Goal: Go to known website: Access a specific website the user already knows

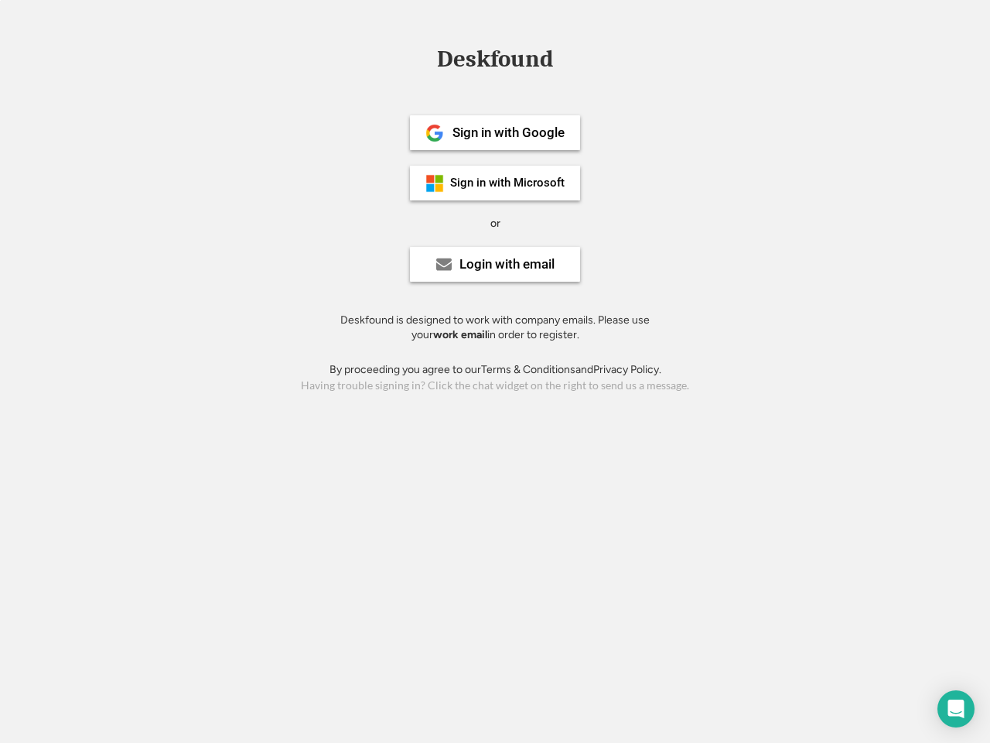
click at [495, 221] on div "or" at bounding box center [495, 223] width 10 height 15
click at [495, 62] on div "Deskfound" at bounding box center [495, 59] width 132 height 24
click at [423, 58] on div "Deskfound" at bounding box center [495, 61] width 990 height 29
click at [495, 62] on div "Deskfound" at bounding box center [495, 59] width 132 height 24
click at [495, 223] on div "or" at bounding box center [495, 223] width 10 height 15
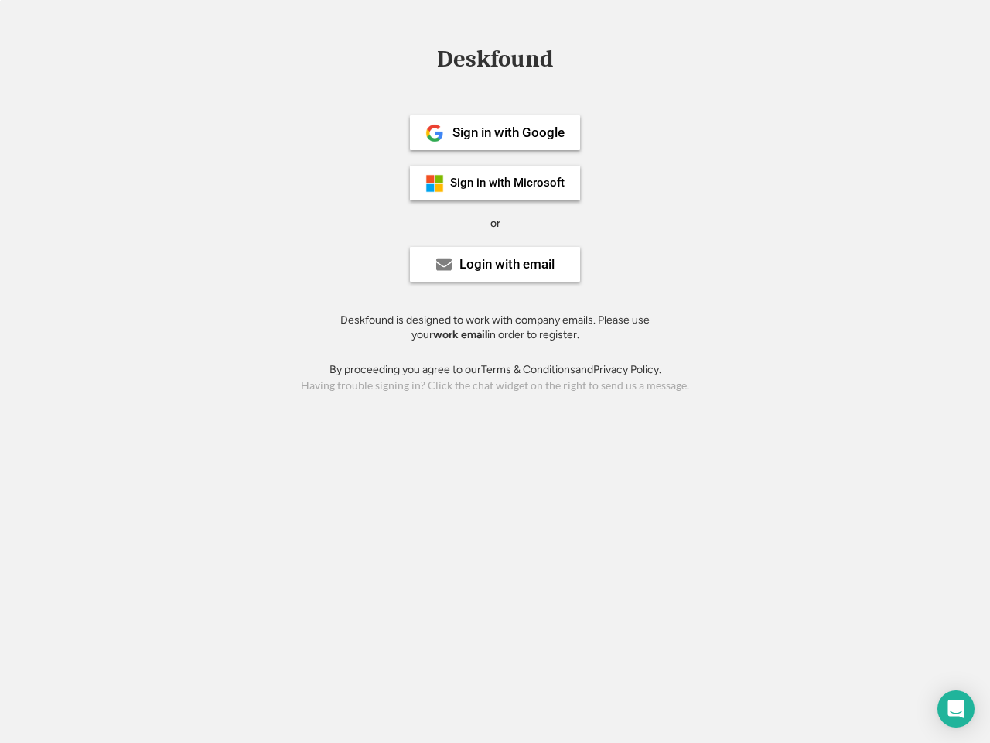
click at [495, 132] on div "Sign in with Google" at bounding box center [509, 132] width 112 height 13
click at [508, 132] on div "Sign in with Google" at bounding box center [509, 132] width 112 height 13
click at [435, 133] on img at bounding box center [434, 133] width 19 height 19
click at [495, 183] on div "Sign in with Microsoft" at bounding box center [507, 183] width 114 height 12
click at [508, 183] on div "Sign in with Microsoft" at bounding box center [507, 183] width 114 height 12
